Goal: Task Accomplishment & Management: Manage account settings

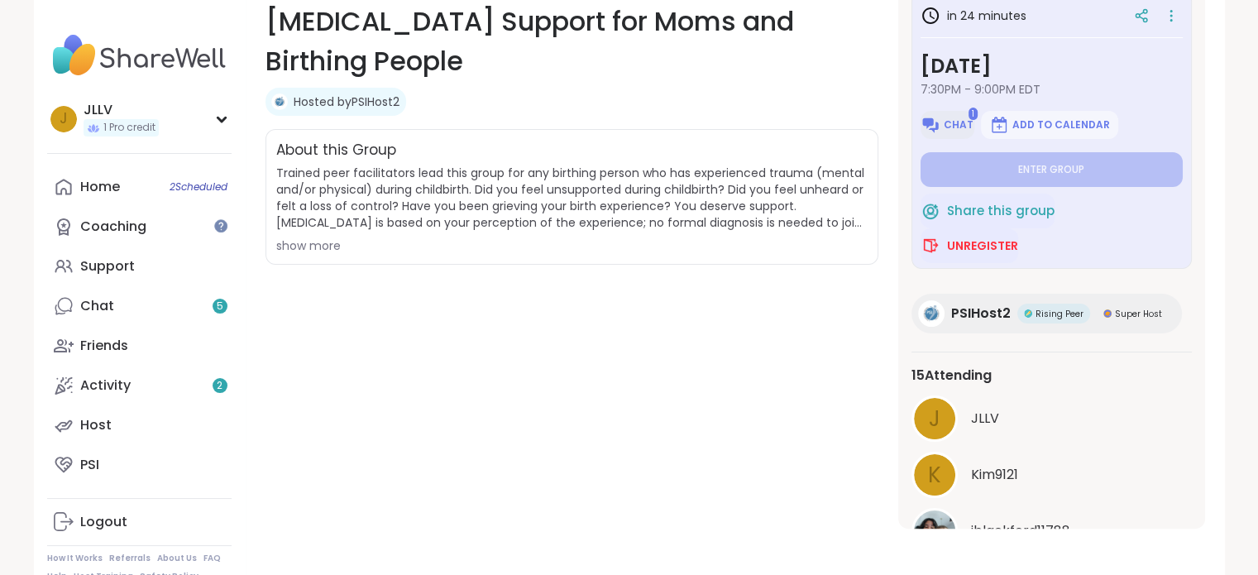
click at [959, 130] on span "Chat" at bounding box center [958, 124] width 30 height 13
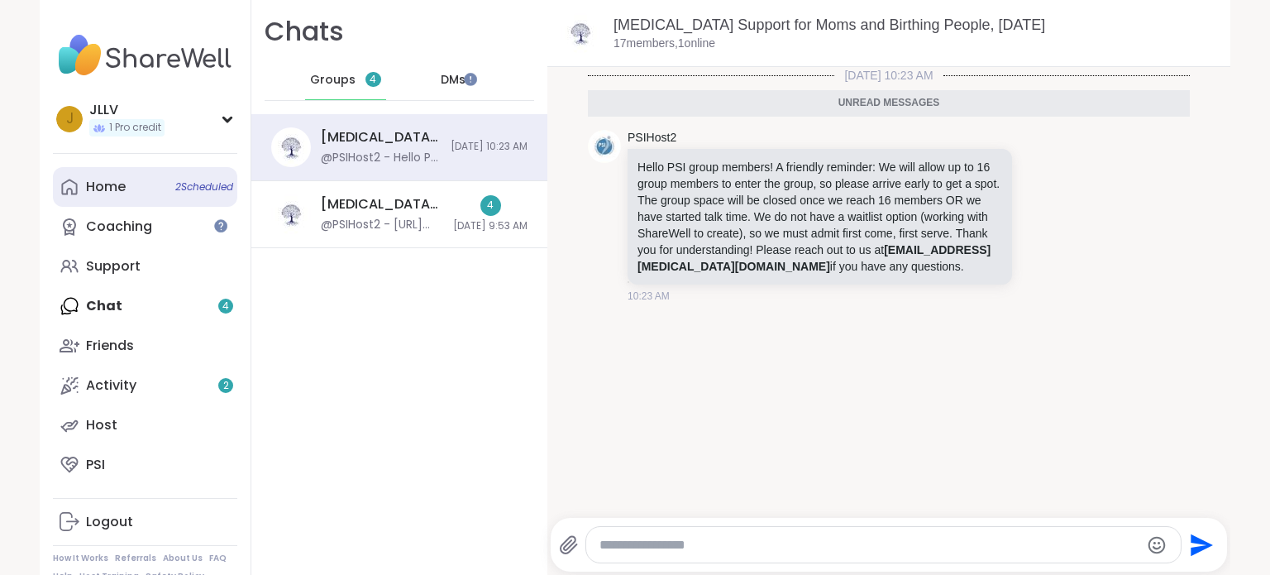
click at [112, 188] on div "Home 2 Scheduled" at bounding box center [106, 187] width 40 height 18
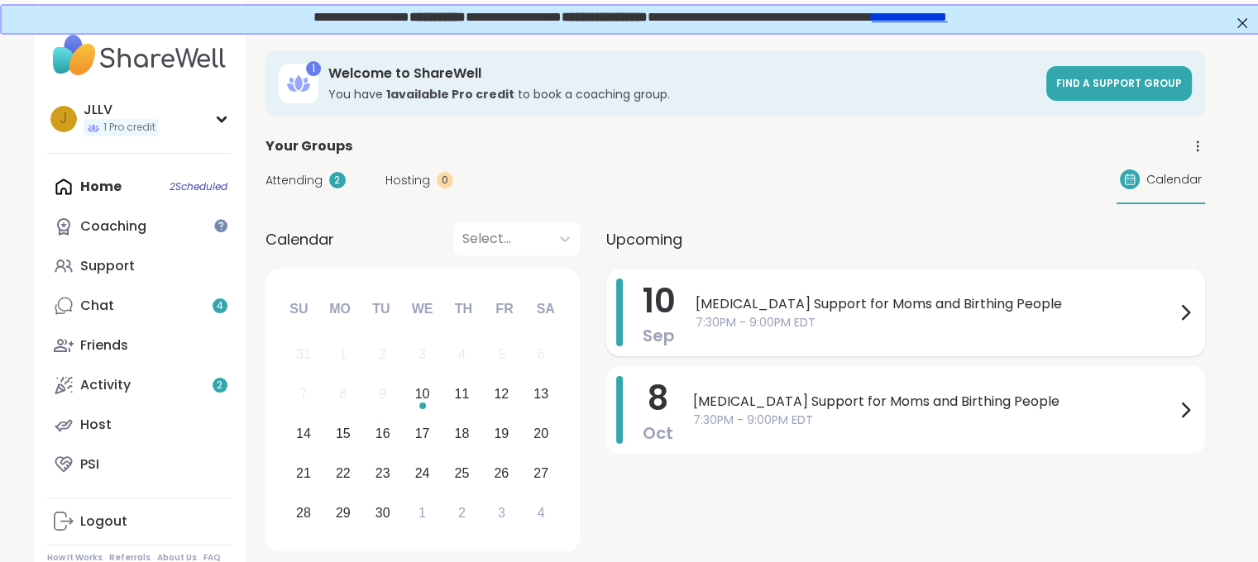
click at [784, 317] on span "7:30PM - 9:00PM EDT" at bounding box center [935, 322] width 480 height 17
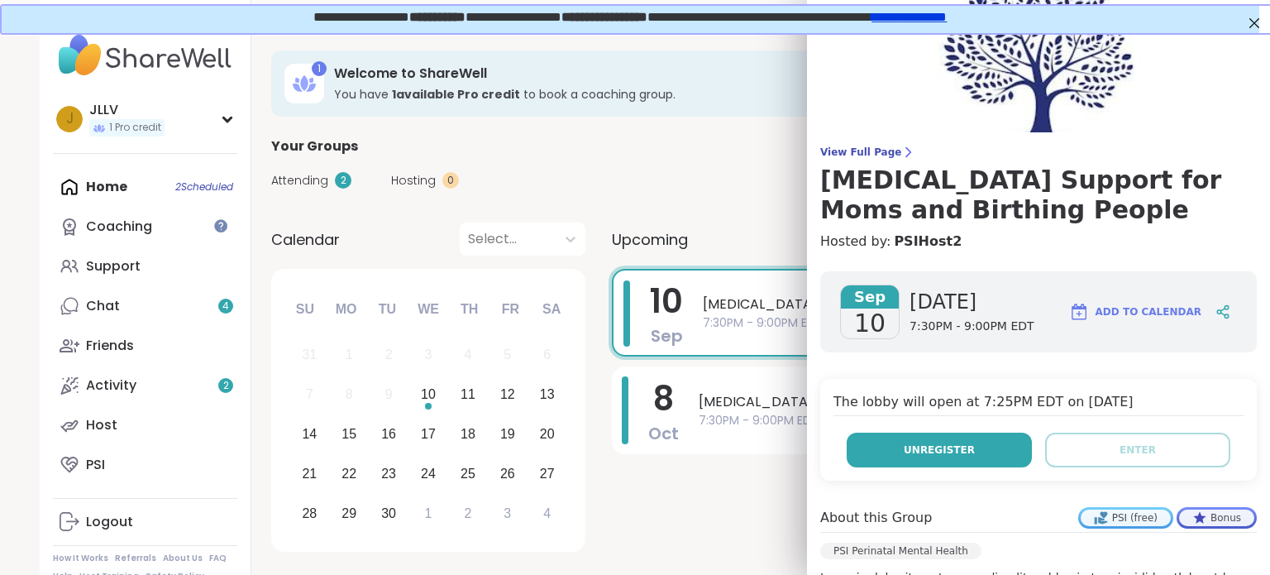
click at [938, 457] on button "Unregister" at bounding box center [939, 449] width 185 height 35
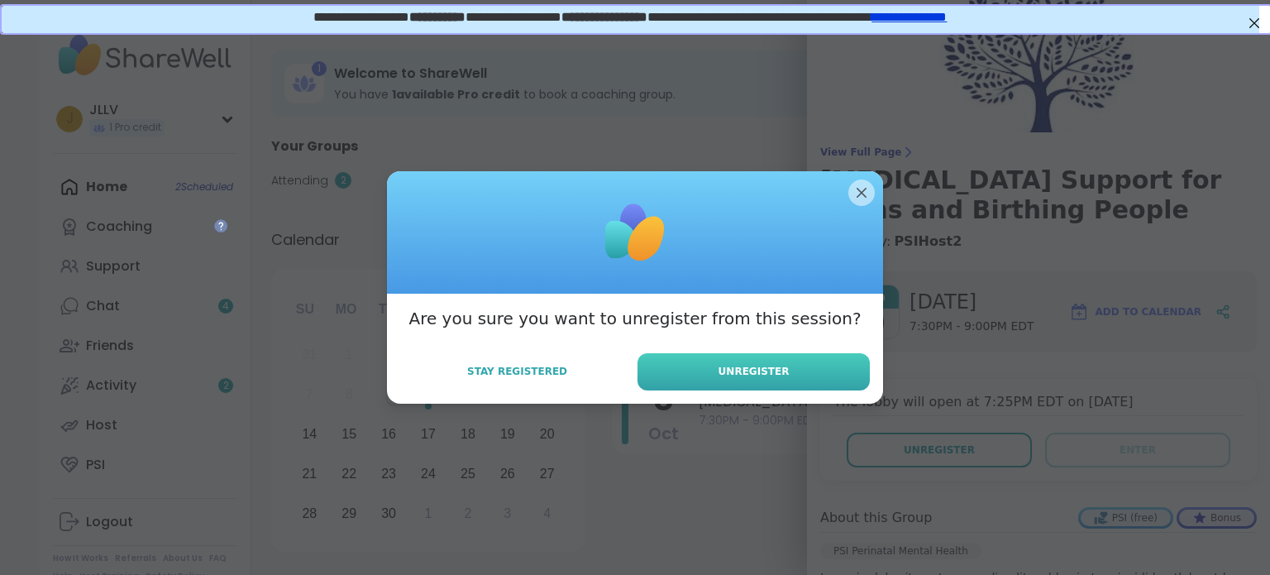
click at [726, 383] on button "Unregister" at bounding box center [753, 371] width 232 height 37
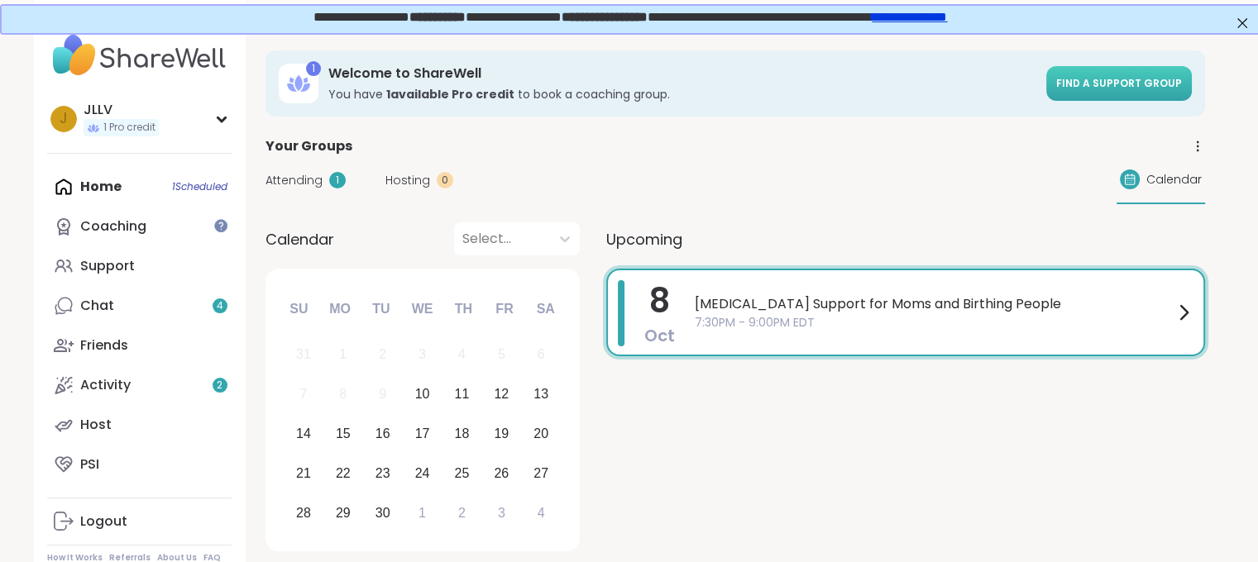
click at [1097, 85] on span "Find a support group" at bounding box center [1119, 83] width 126 height 14
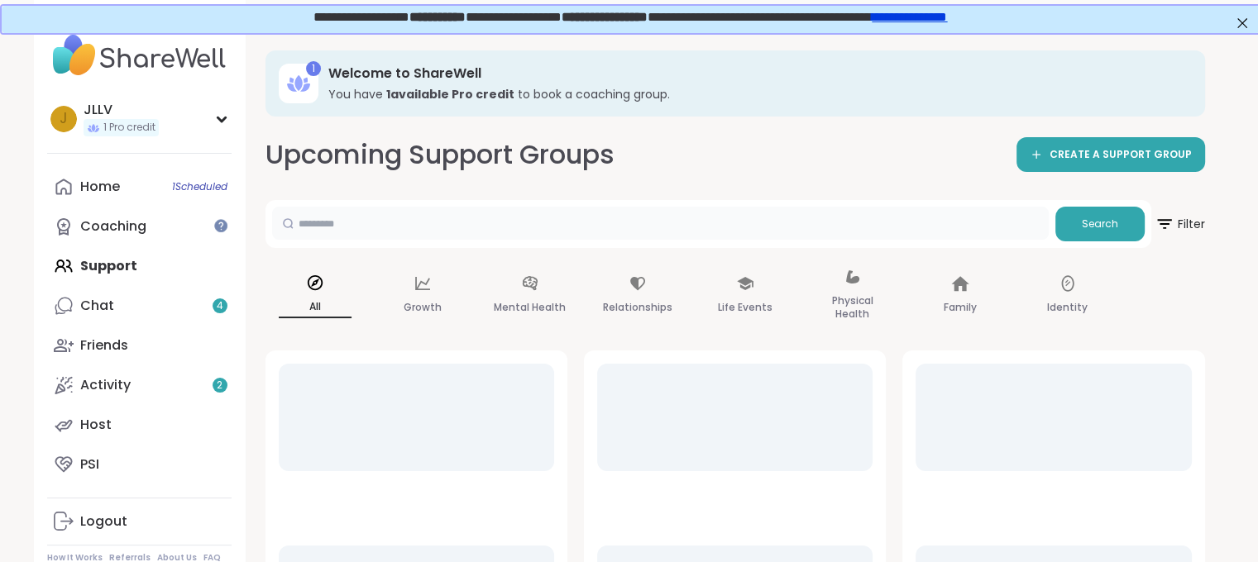
click at [465, 221] on input "text" at bounding box center [660, 223] width 776 height 33
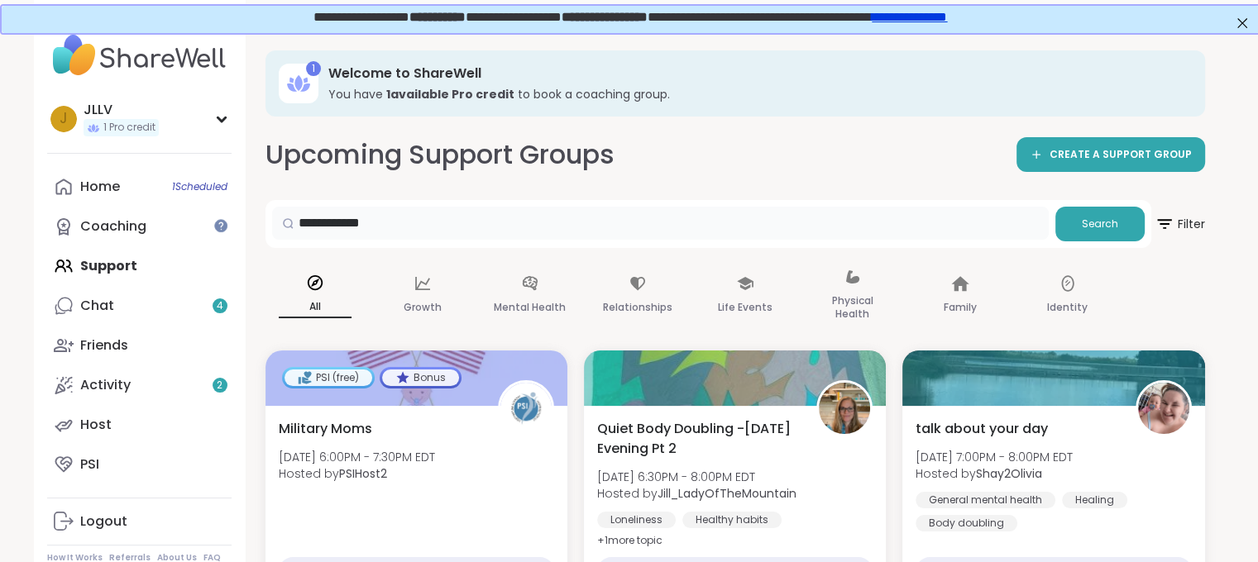
type input "**********"
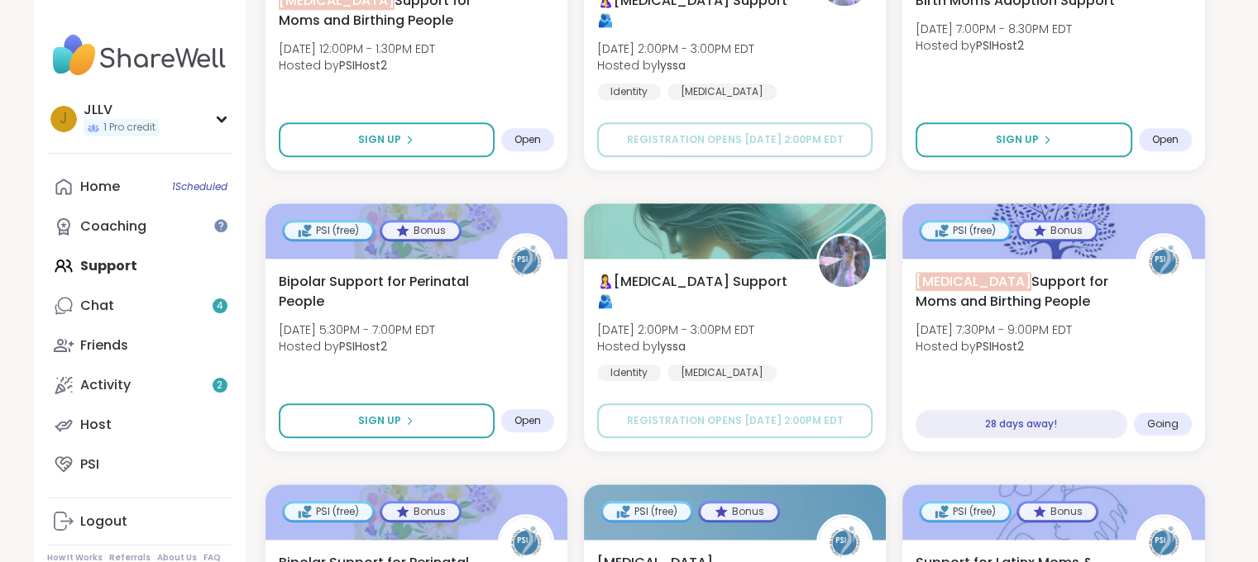
scroll to position [1844, 0]
